Goal: Task Accomplishment & Management: Use online tool/utility

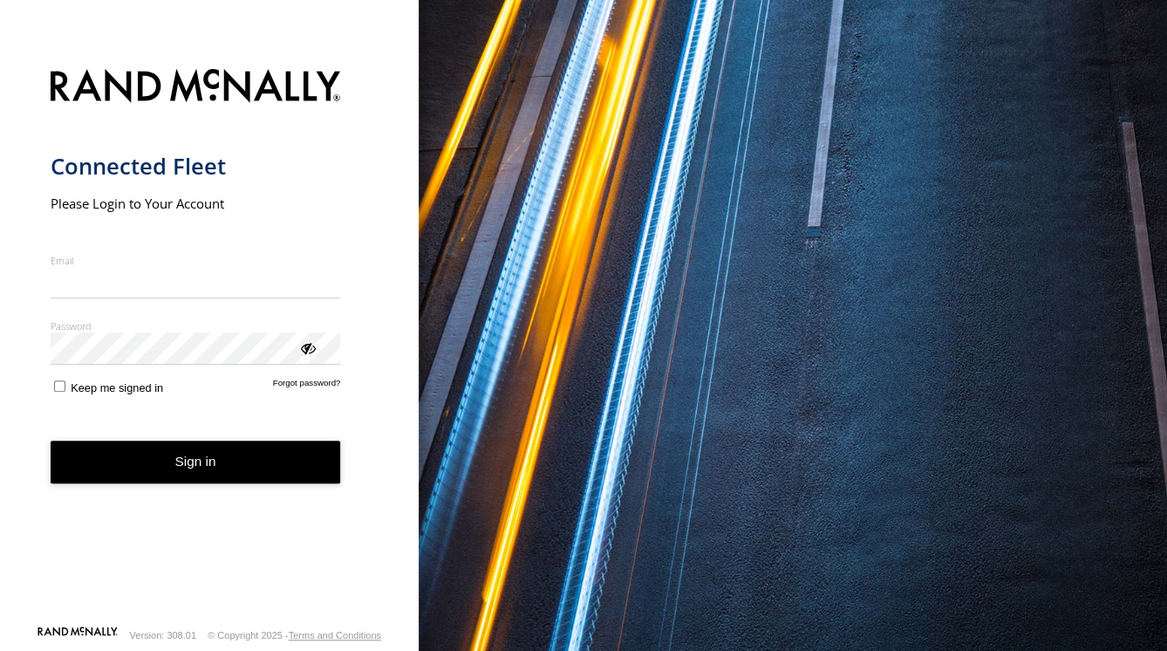
type input "**********"
click at [199, 477] on button "Sign in" at bounding box center [196, 462] width 290 height 43
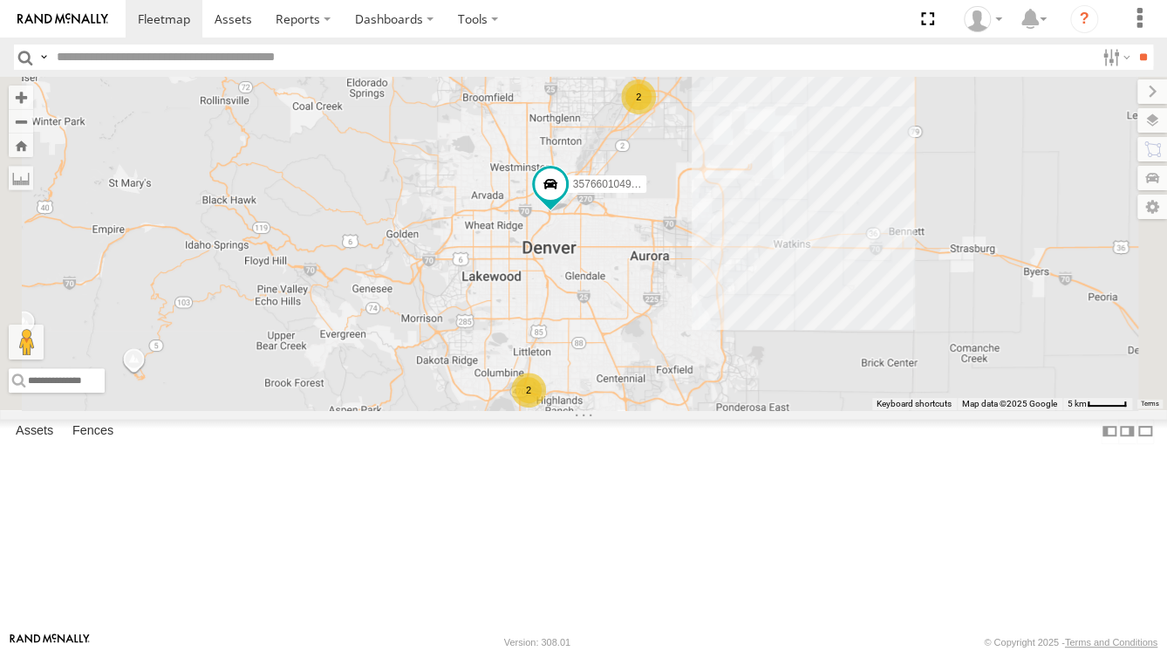
click at [0, 0] on link at bounding box center [0, 0] width 0 height 0
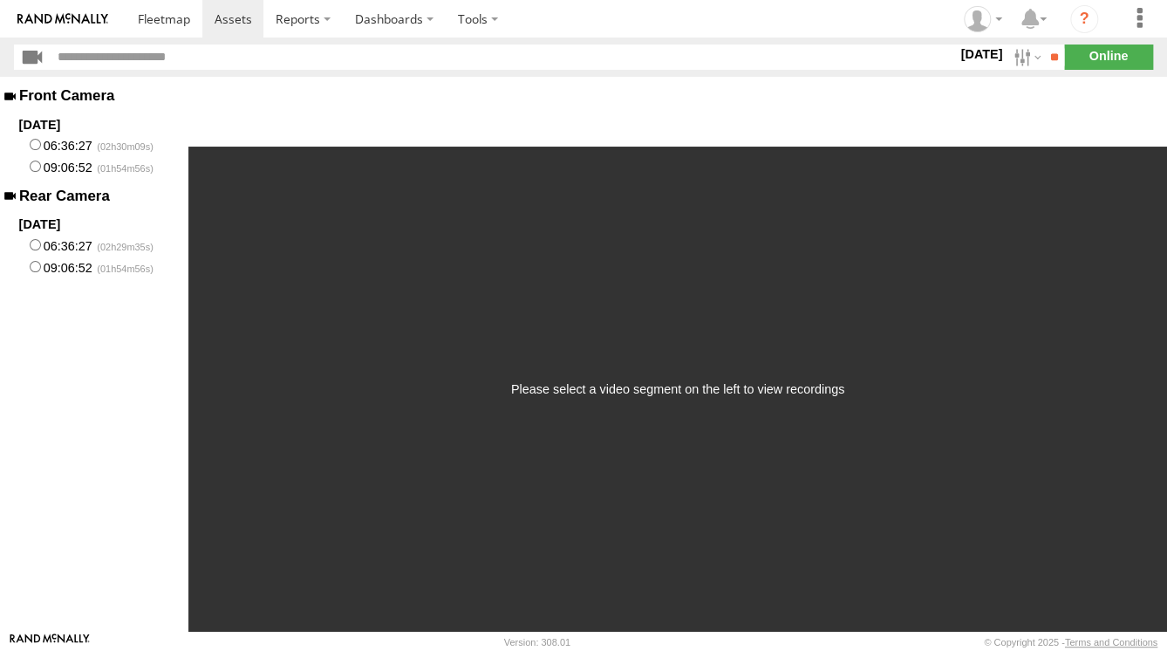
click at [46, 140] on label "06:36:27" at bounding box center [94, 145] width 188 height 22
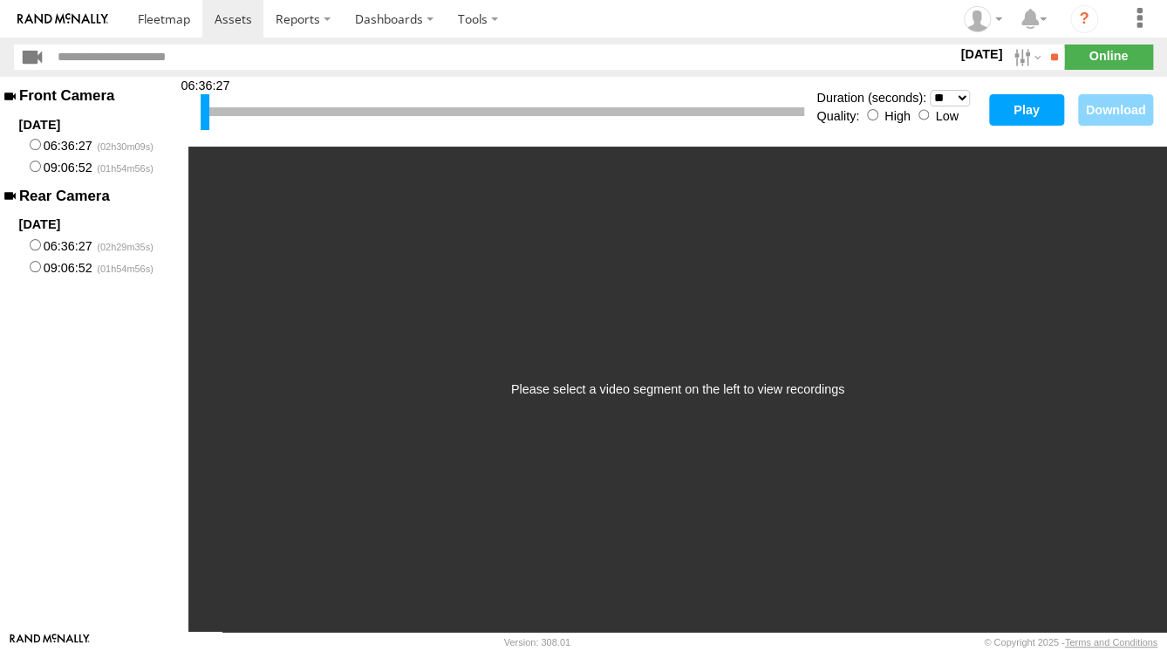
click at [47, 140] on label "06:36:27" at bounding box center [94, 145] width 188 height 22
click at [154, 14] on span at bounding box center [164, 18] width 52 height 17
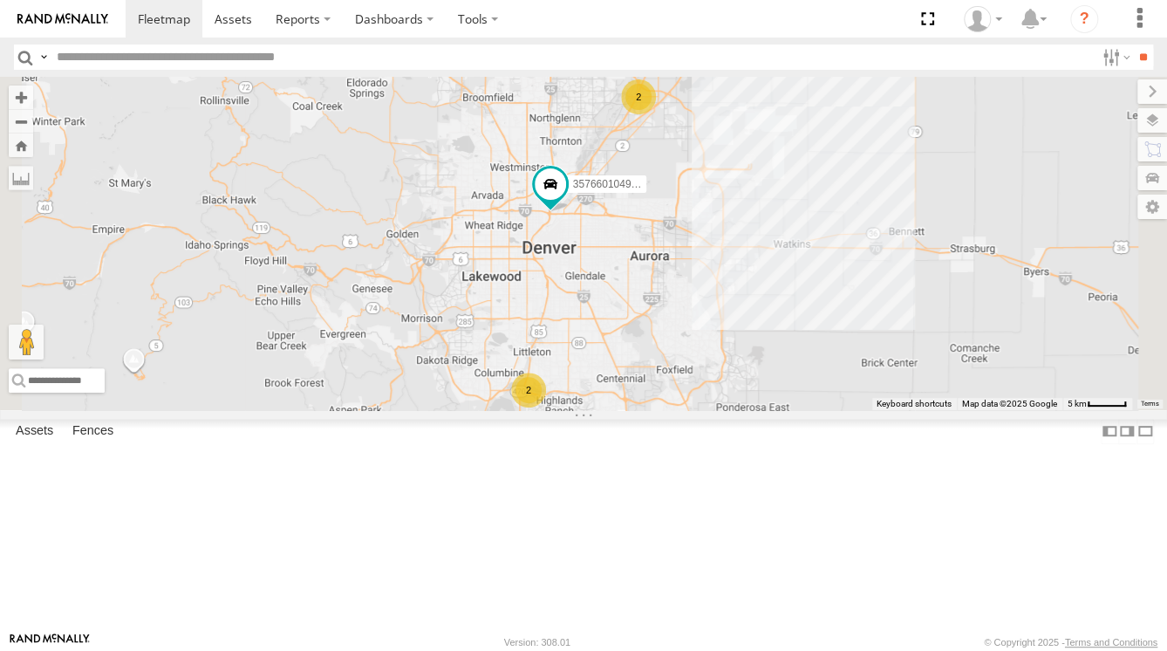
click at [0, 0] on div "M23" at bounding box center [0, 0] width 0 height 0
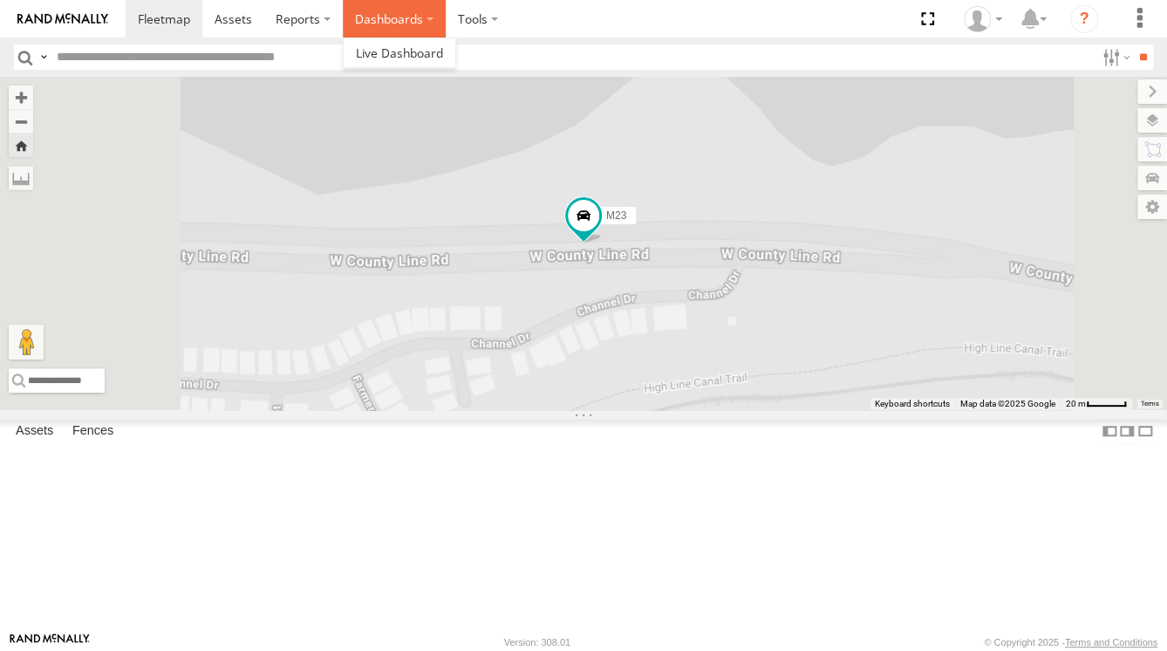
click at [375, 17] on label "Dashboards" at bounding box center [394, 19] width 103 height 38
click at [394, 54] on span at bounding box center [399, 52] width 87 height 17
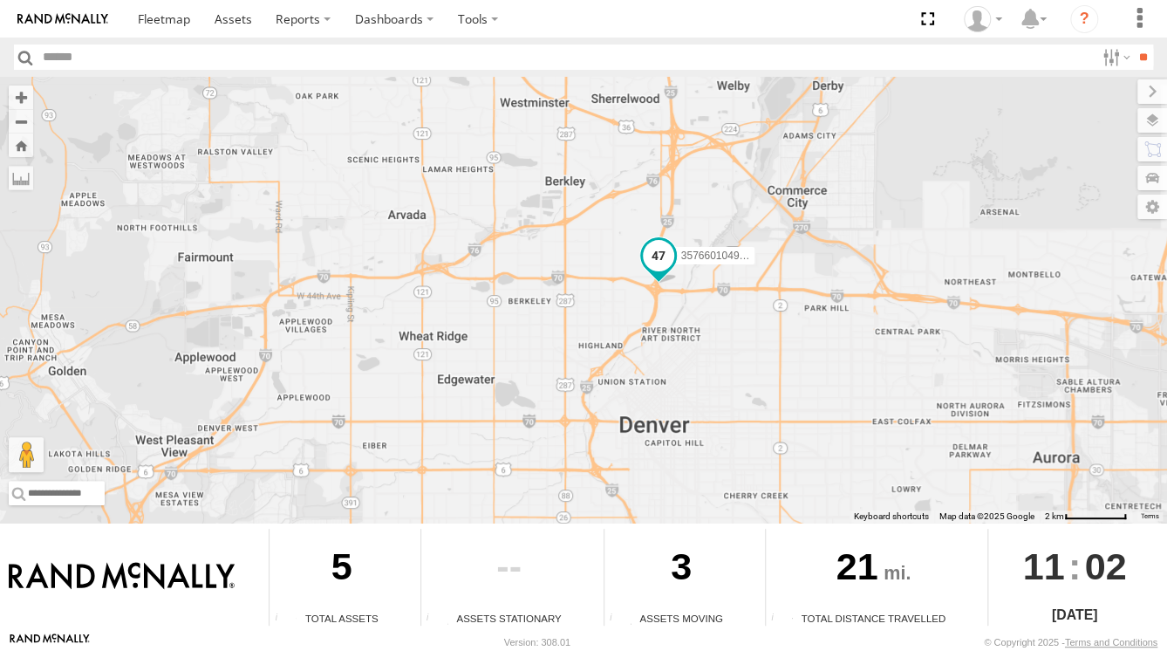
click at [658, 253] on span at bounding box center [658, 255] width 31 height 31
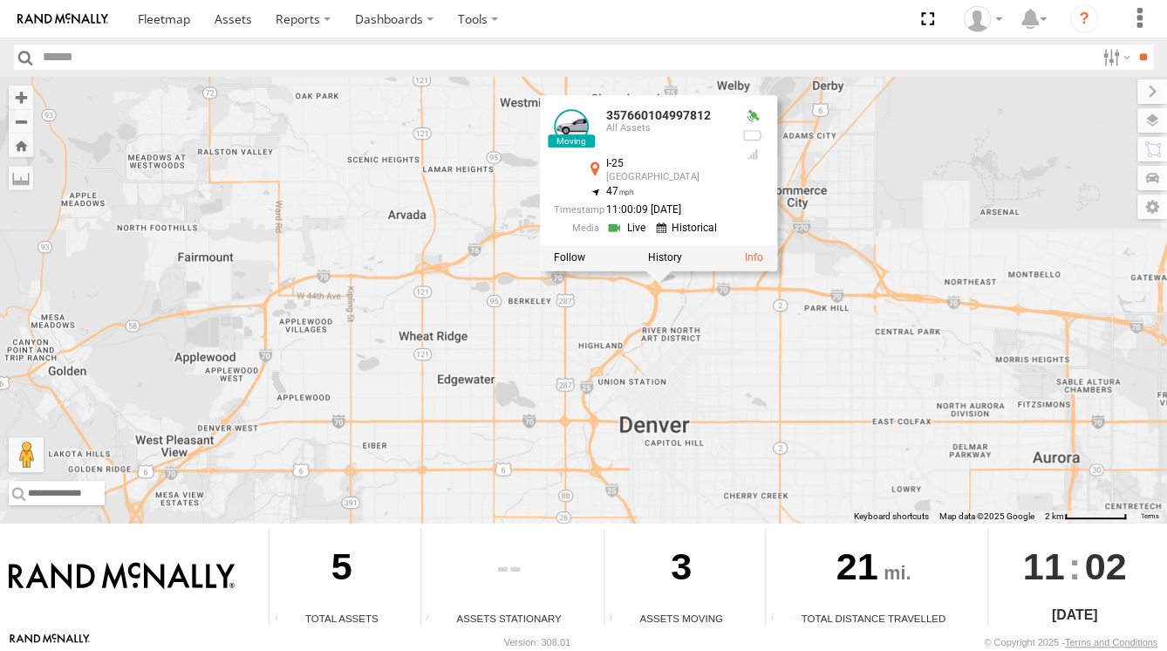
click at [705, 260] on div at bounding box center [658, 257] width 237 height 26
click at [548, 346] on div "357660104997812 357660104997812 All Assets I-25 Globeville 39.78181 , -104.9885…" at bounding box center [583, 300] width 1167 height 446
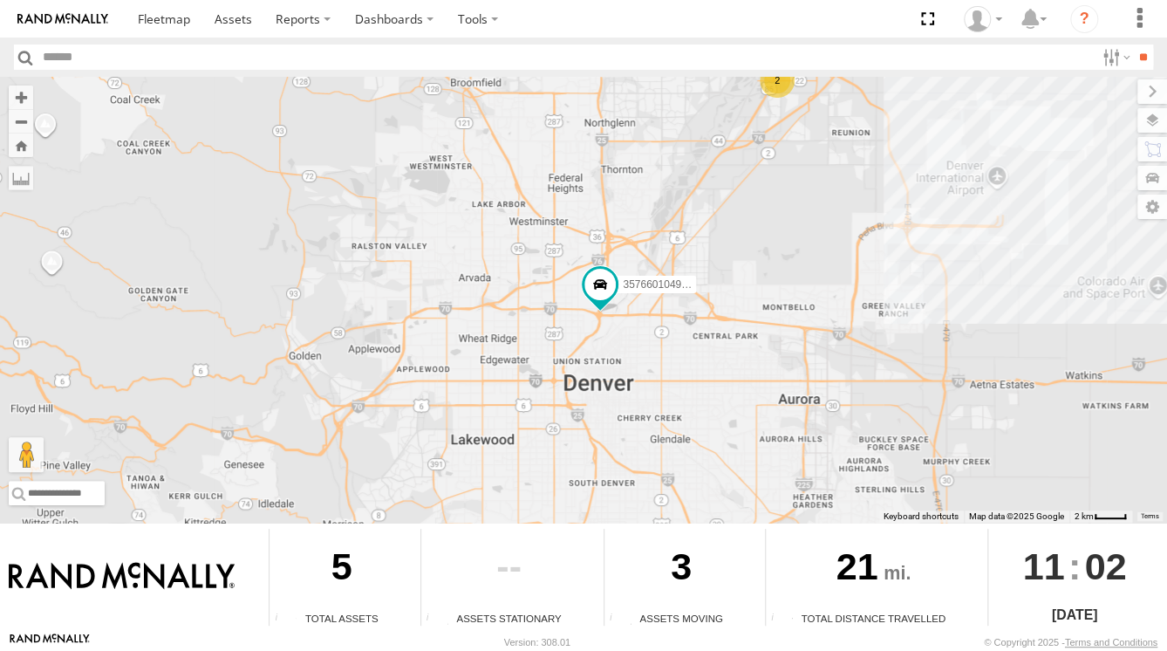
click at [309, 561] on div "5" at bounding box center [342, 570] width 144 height 82
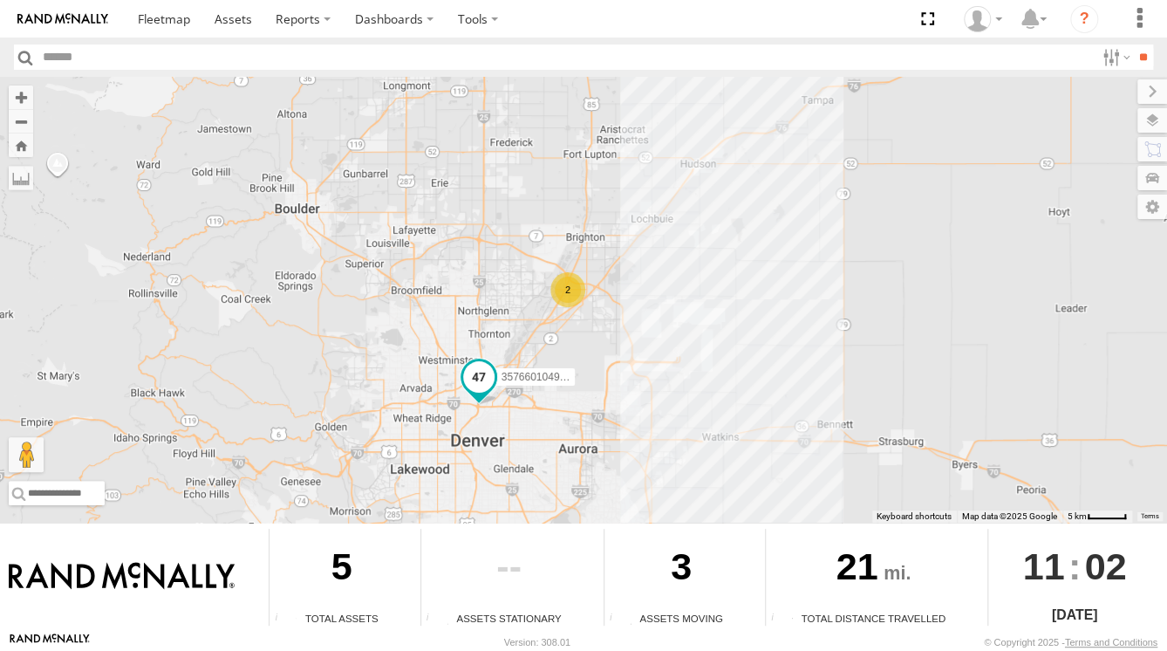
drag, startPoint x: 488, startPoint y: 301, endPoint x: 565, endPoint y: 405, distance: 129.6
click at [565, 386] on label "357660104997812" at bounding box center [531, 376] width 87 height 17
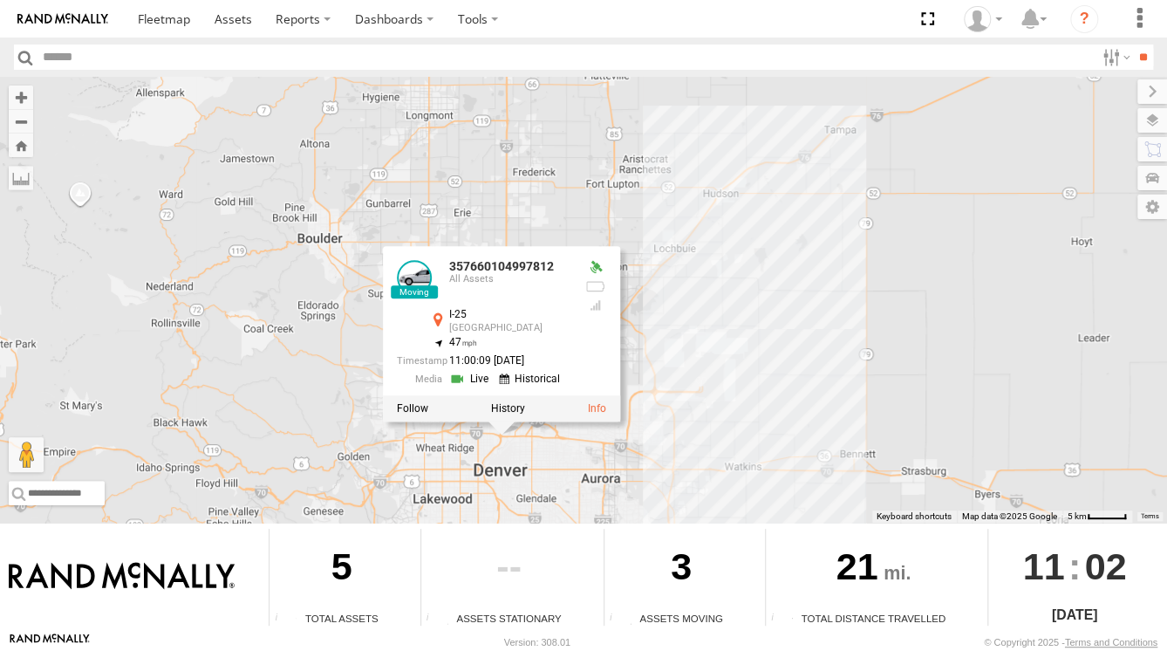
click at [335, 383] on div "357660104997812 2 2 357660104997812 All Assets I-25 Globeville 39.78181 , -104.…" at bounding box center [583, 300] width 1167 height 446
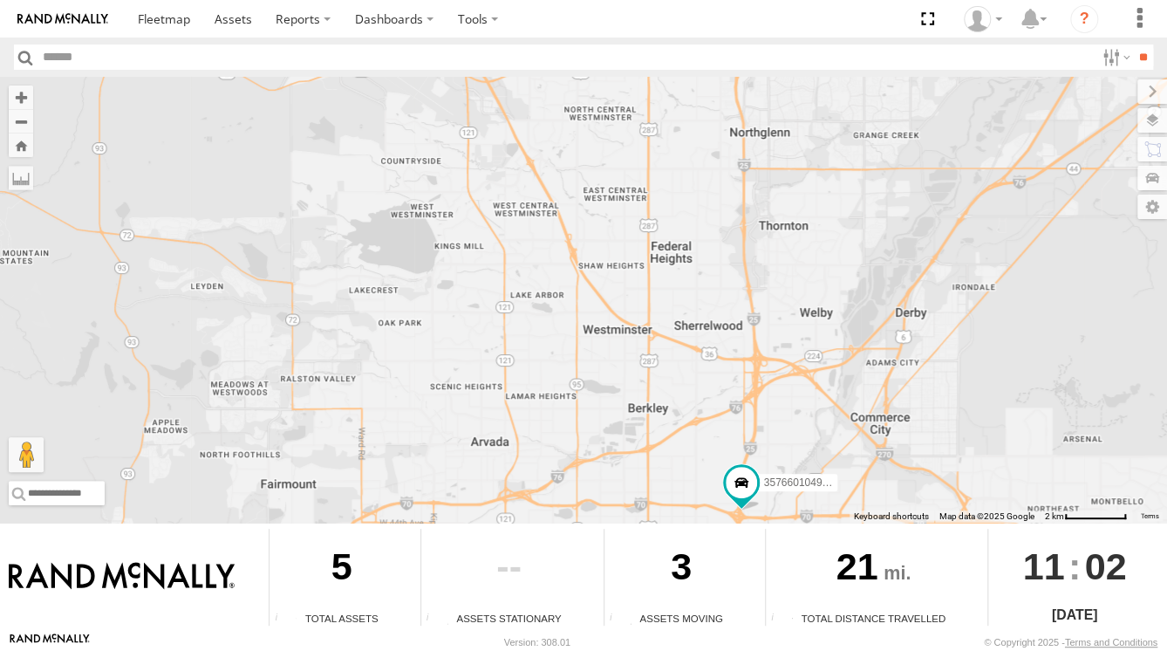
drag, startPoint x: 586, startPoint y: 412, endPoint x: 523, endPoint y: 325, distance: 107.5
click at [533, 338] on div "357660104997812" at bounding box center [583, 300] width 1167 height 446
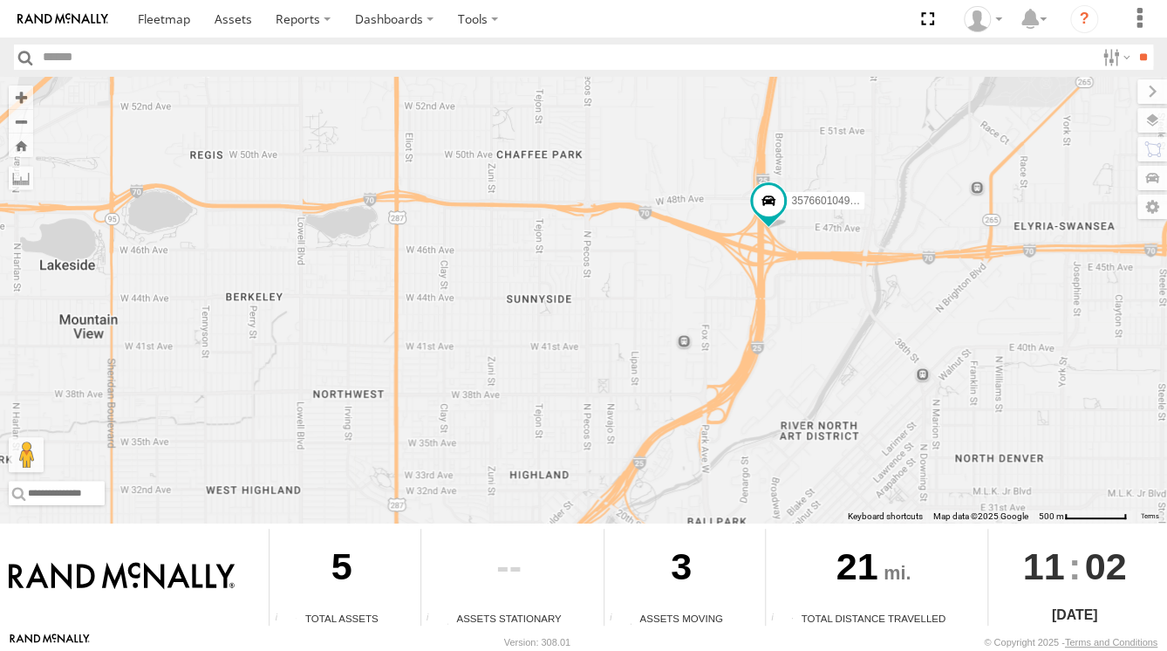
drag, startPoint x: 775, startPoint y: 294, endPoint x: 598, endPoint y: 297, distance: 177.1
click at [598, 297] on div "357660104997812" at bounding box center [583, 300] width 1167 height 446
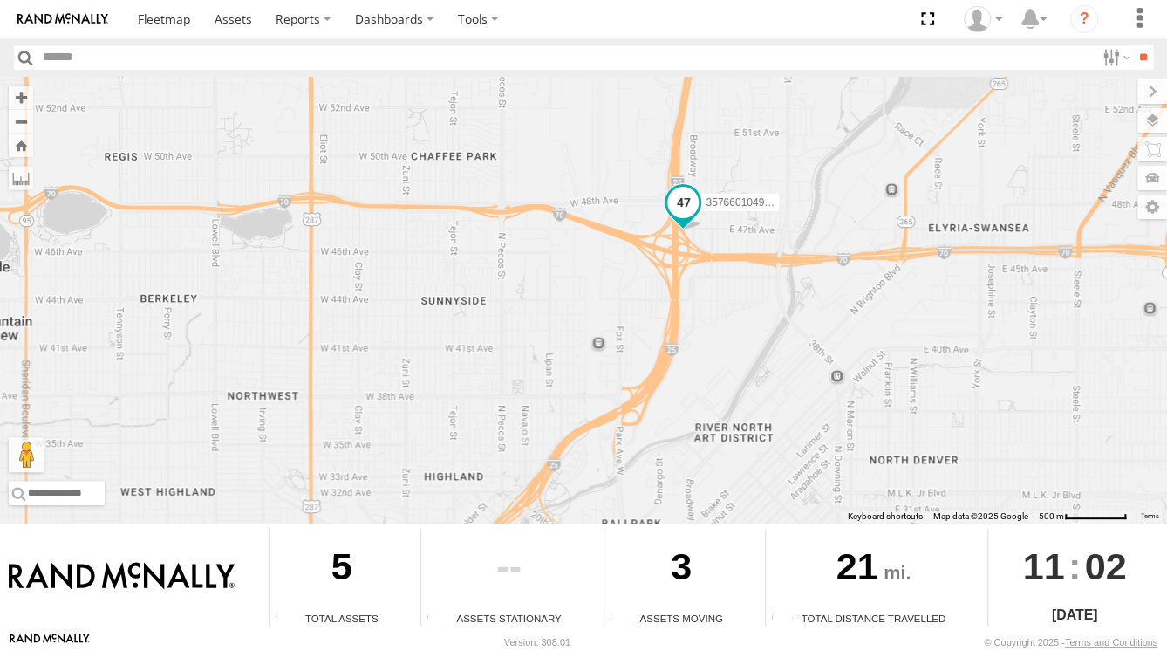
click at [684, 209] on span at bounding box center [682, 202] width 31 height 31
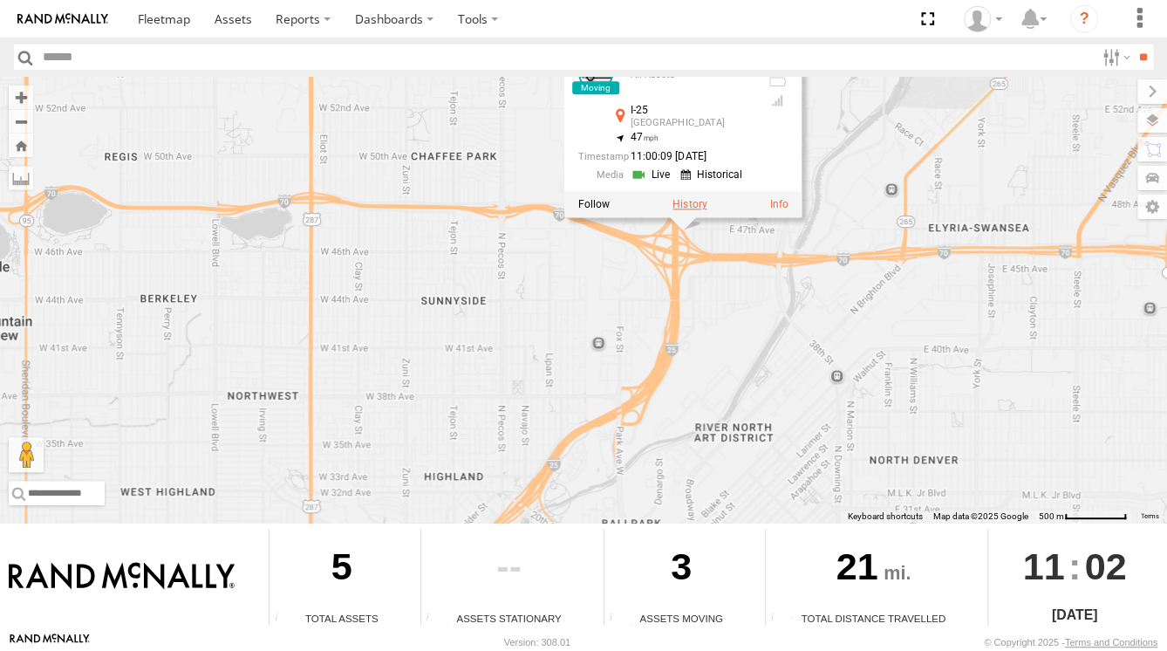
click at [686, 204] on label at bounding box center [690, 204] width 34 height 12
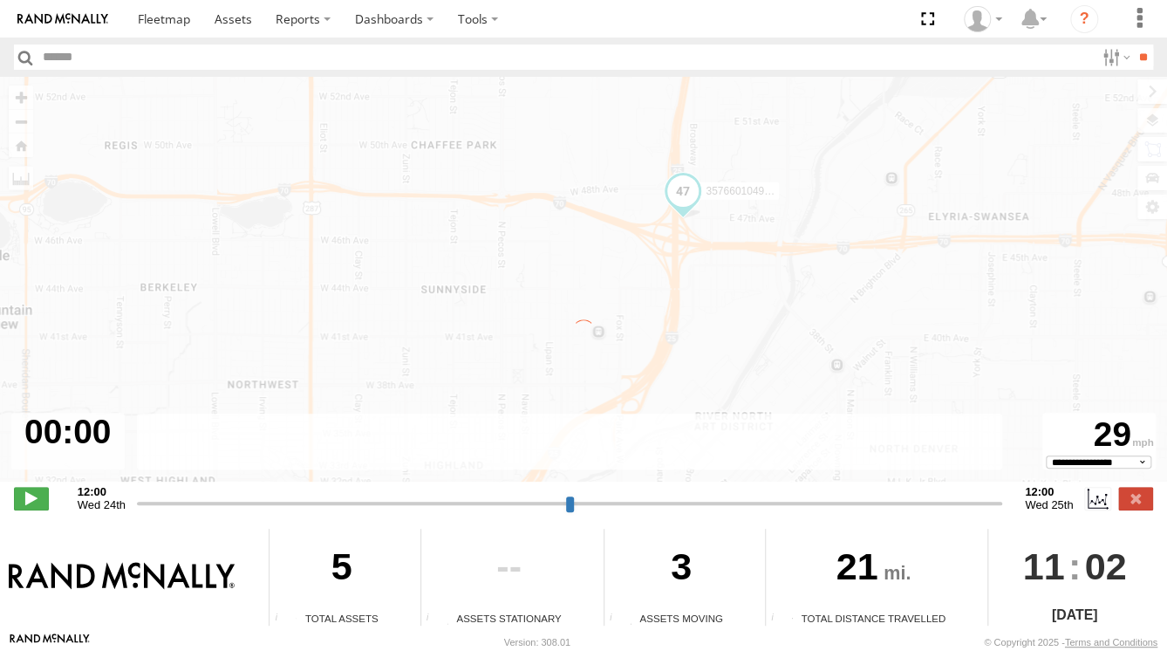
type input "**********"
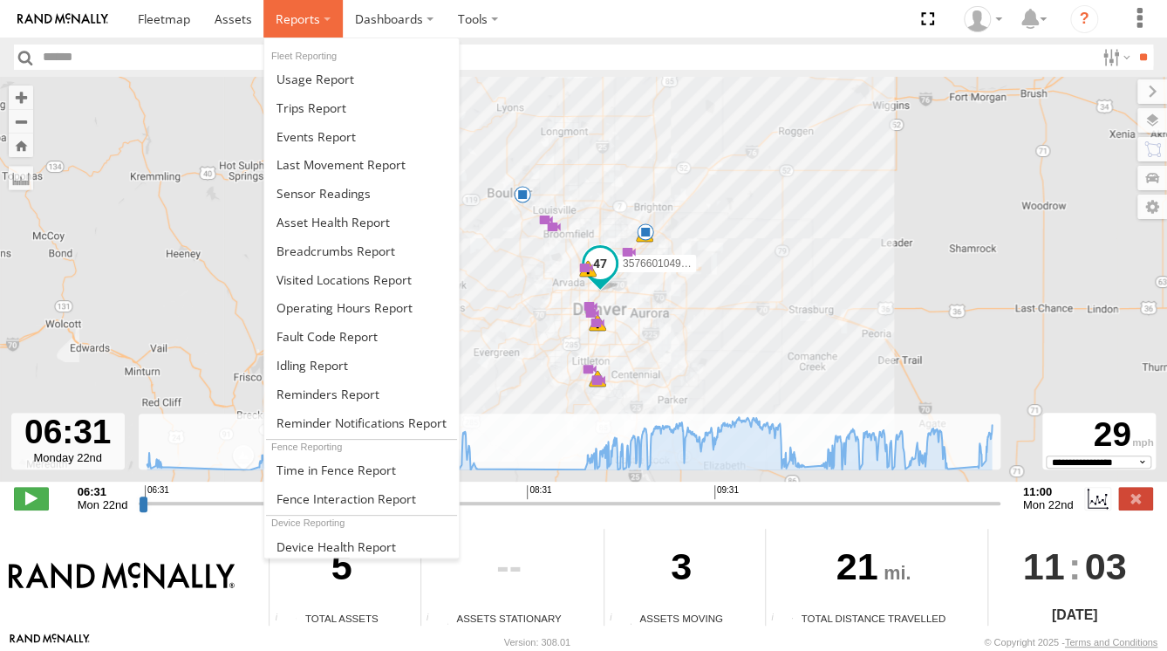
click at [302, 23] on span at bounding box center [298, 18] width 44 height 17
click at [302, 22] on span at bounding box center [298, 18] width 44 height 17
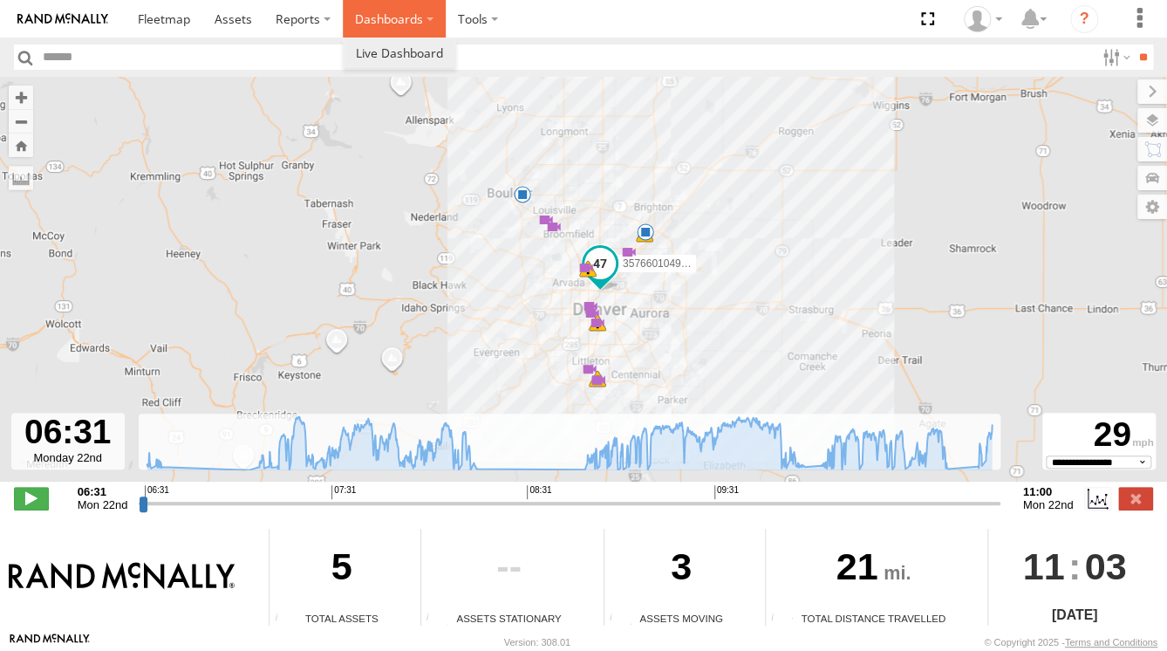
click at [386, 21] on label "Dashboards" at bounding box center [394, 19] width 103 height 38
click at [429, 21] on label "Dashboards" at bounding box center [394, 19] width 103 height 38
click at [389, 52] on span at bounding box center [399, 52] width 87 height 17
click at [386, 51] on span at bounding box center [399, 52] width 87 height 17
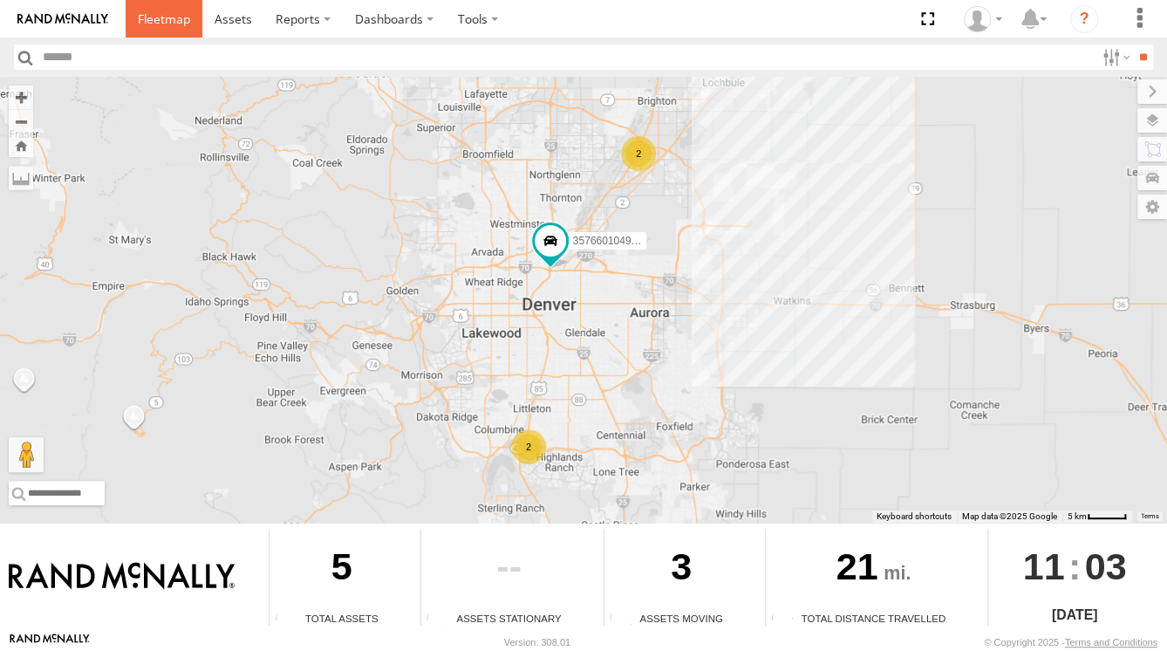
click at [160, 17] on span at bounding box center [164, 18] width 52 height 17
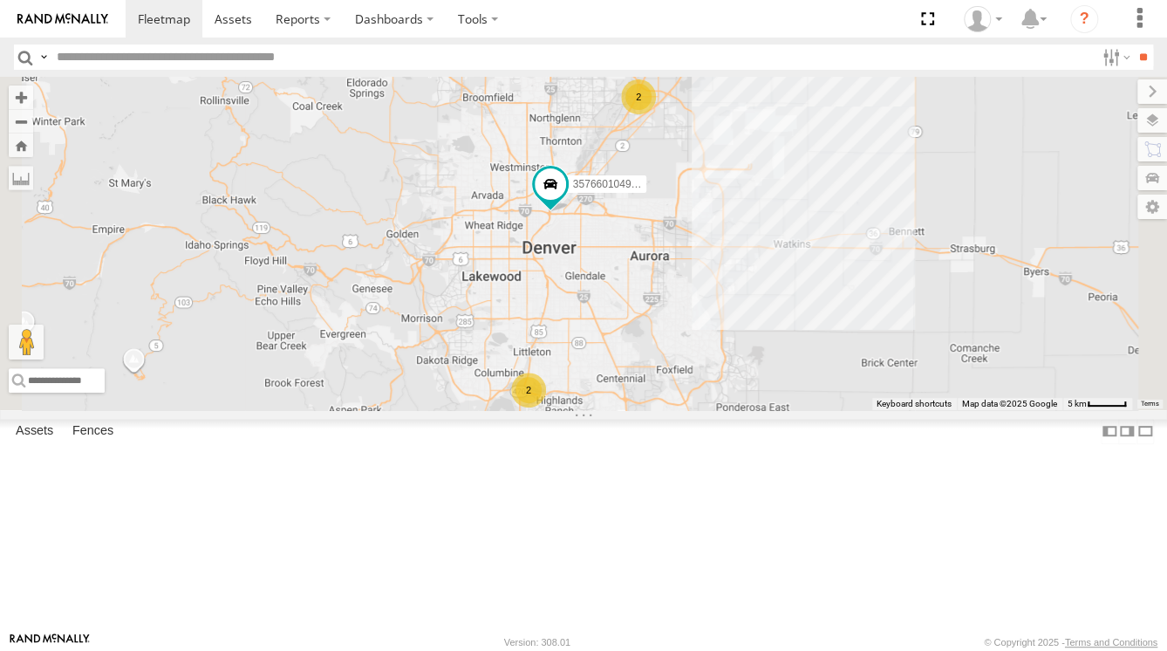
click at [0, 0] on strong "Video" at bounding box center [0, 0] width 0 height 0
click at [0, 0] on div "Video" at bounding box center [0, 0] width 0 height 0
click at [0, 0] on strong "Video" at bounding box center [0, 0] width 0 height 0
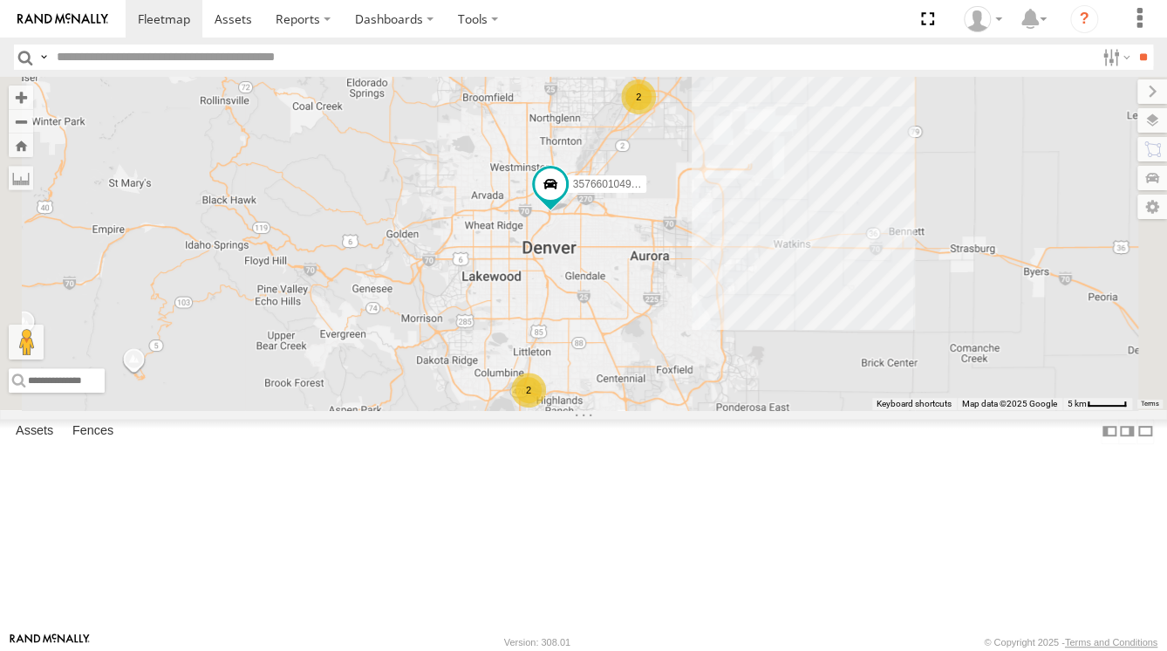
drag, startPoint x: 210, startPoint y: 218, endPoint x: 250, endPoint y: 223, distance: 40.5
click at [0, 0] on link at bounding box center [0, 0] width 0 height 0
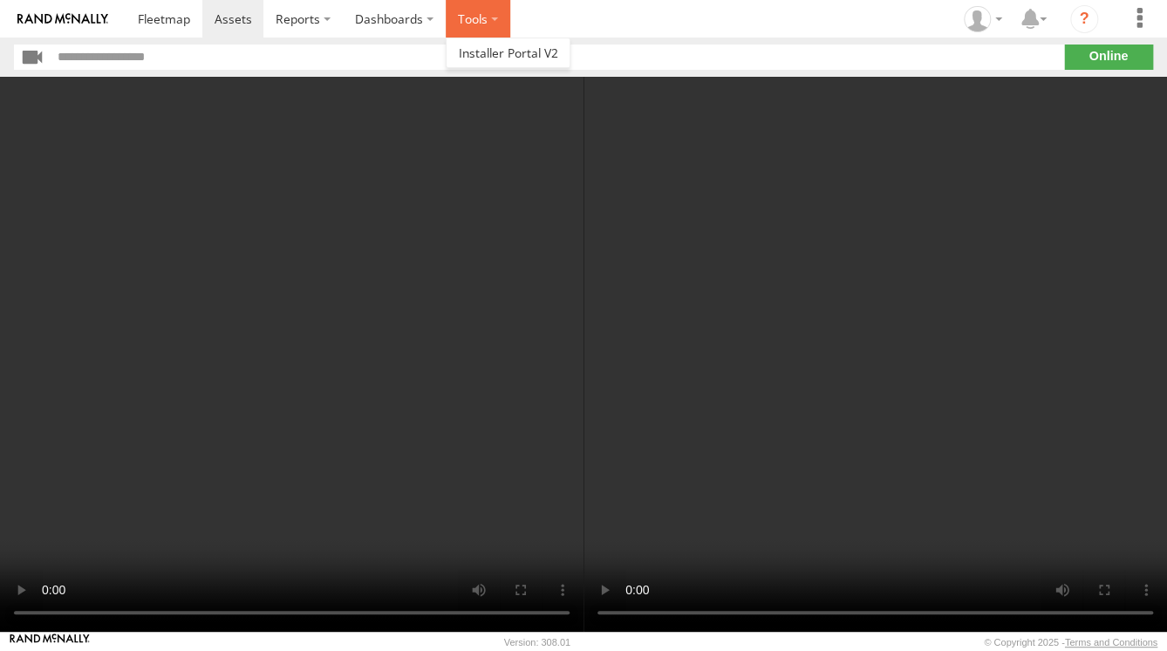
click at [489, 19] on label at bounding box center [478, 19] width 65 height 38
click at [534, 17] on section at bounding box center [644, 19] width 1037 height 38
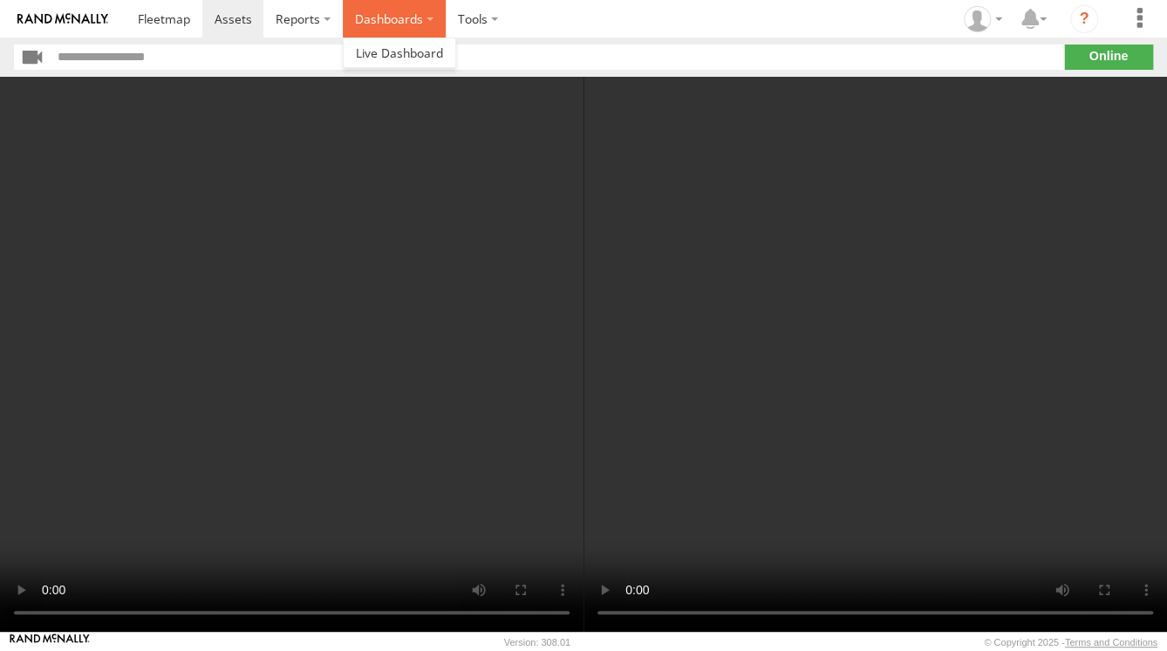
click at [426, 19] on label "Dashboards" at bounding box center [394, 19] width 103 height 38
click at [513, 17] on section at bounding box center [644, 19] width 1037 height 38
click at [314, 318] on video at bounding box center [292, 354] width 584 height 555
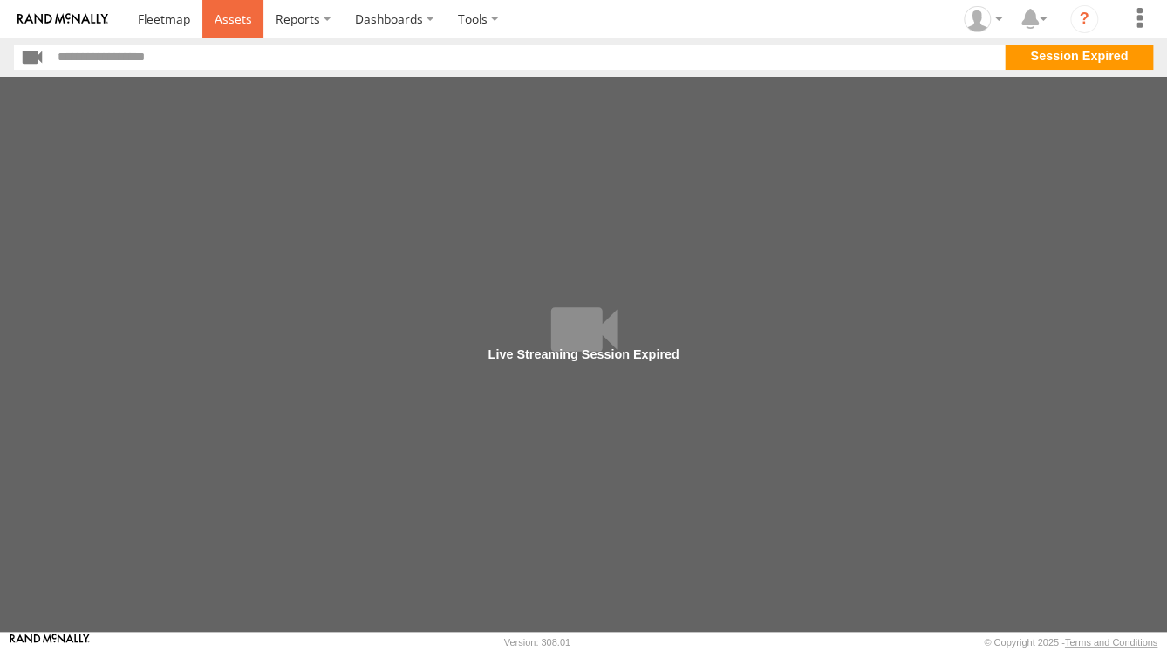
click at [232, 20] on span at bounding box center [233, 18] width 38 height 17
